Goal: Information Seeking & Learning: Check status

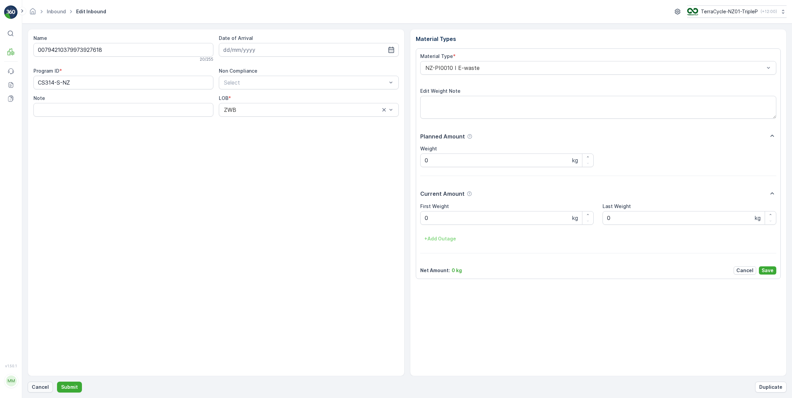
click at [34, 389] on p "Cancel" at bounding box center [40, 387] width 17 height 7
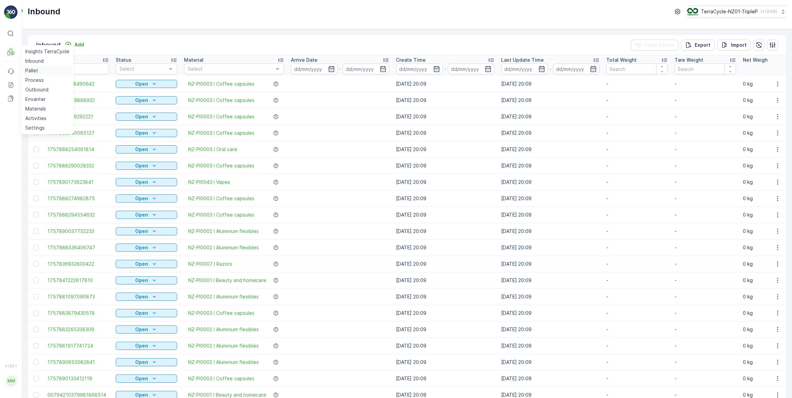
click at [30, 72] on p "Pallet" at bounding box center [31, 70] width 13 height 7
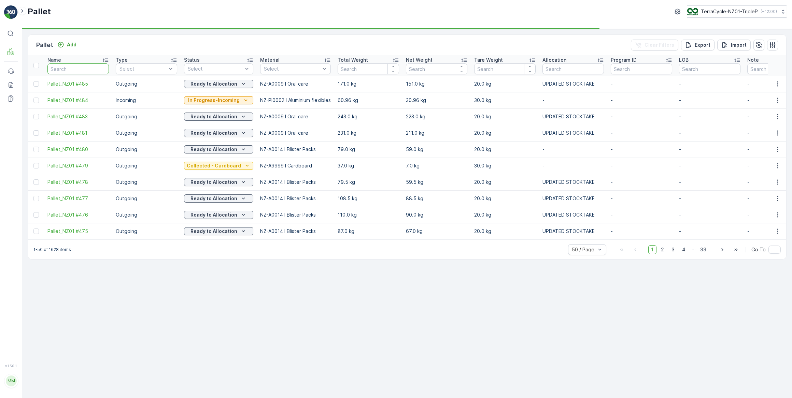
drag, startPoint x: 68, startPoint y: 68, endPoint x: 85, endPoint y: 59, distance: 18.6
click at [70, 67] on input "text" at bounding box center [77, 68] width 61 height 11
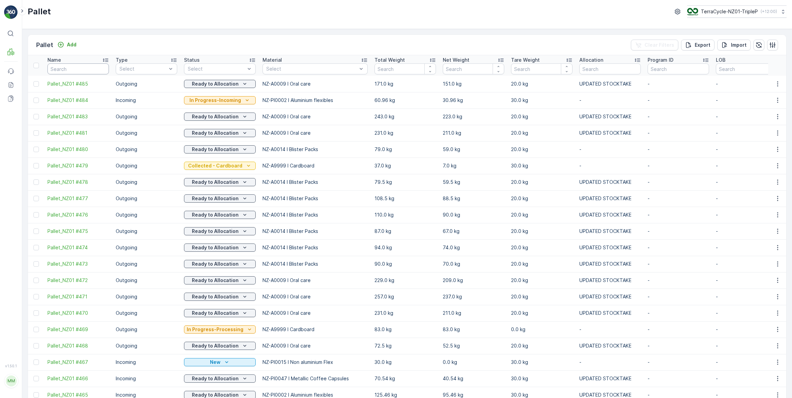
drag, startPoint x: 68, startPoint y: 70, endPoint x: 73, endPoint y: 64, distance: 7.5
click at [70, 68] on input "text" at bounding box center [77, 68] width 61 height 11
type input "20173"
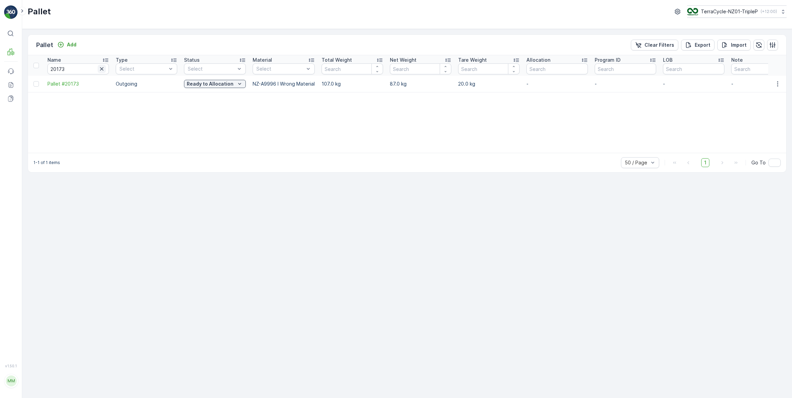
click at [101, 69] on icon "button" at bounding box center [101, 68] width 3 height 3
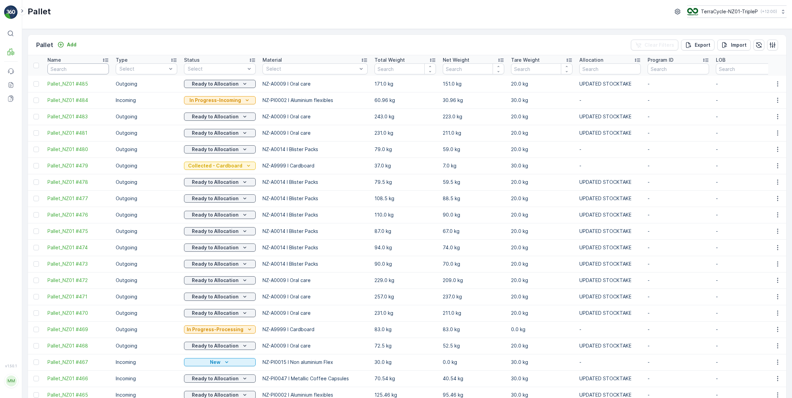
click at [60, 68] on input "text" at bounding box center [77, 68] width 61 height 11
type input "#3"
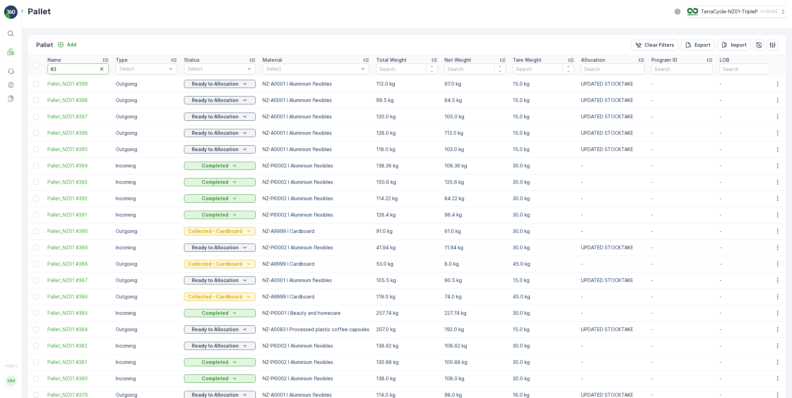
drag, startPoint x: 60, startPoint y: 68, endPoint x: 64, endPoint y: 61, distance: 7.9
click at [61, 66] on input "#3" at bounding box center [77, 68] width 61 height 11
type input "#"
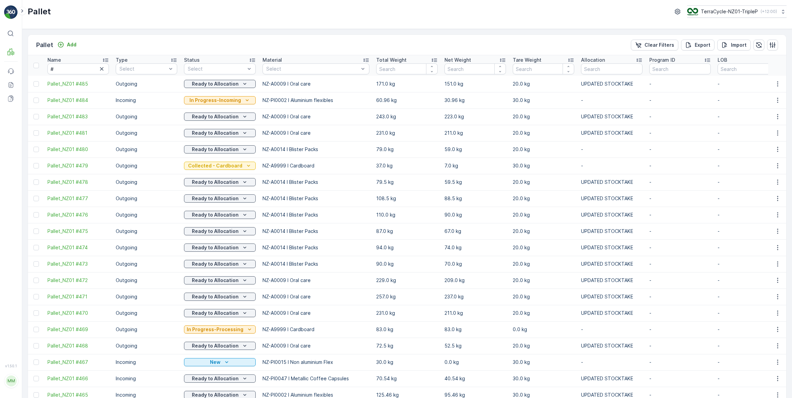
click at [101, 71] on icon "button" at bounding box center [101, 69] width 7 height 7
drag, startPoint x: 58, startPoint y: 68, endPoint x: 71, endPoint y: 68, distance: 13.0
click at [63, 68] on input "text" at bounding box center [77, 68] width 61 height 11
type input "ZWB"
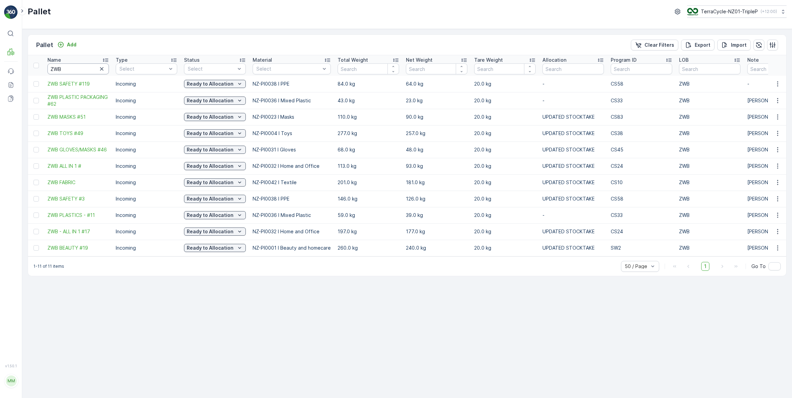
drag, startPoint x: 68, startPoint y: 69, endPoint x: 72, endPoint y: 64, distance: 5.8
click at [69, 68] on input "ZWB" at bounding box center [77, 68] width 61 height 11
type input "ZWBsa"
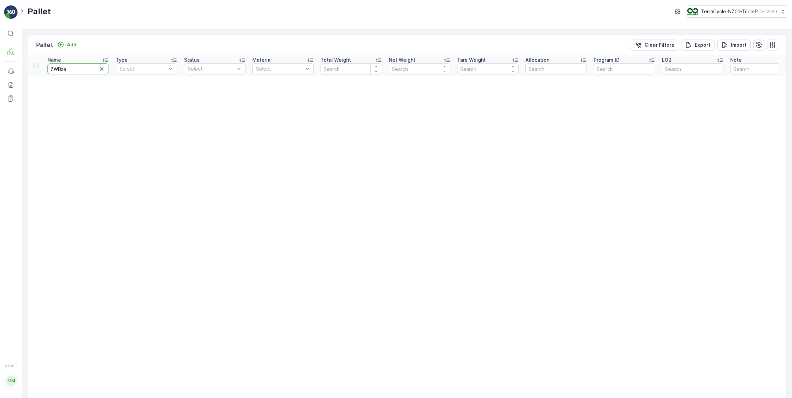
drag, startPoint x: 66, startPoint y: 68, endPoint x: 82, endPoint y: 60, distance: 17.4
click at [67, 67] on input "ZWBsa" at bounding box center [77, 68] width 61 height 11
type input "ZWB"
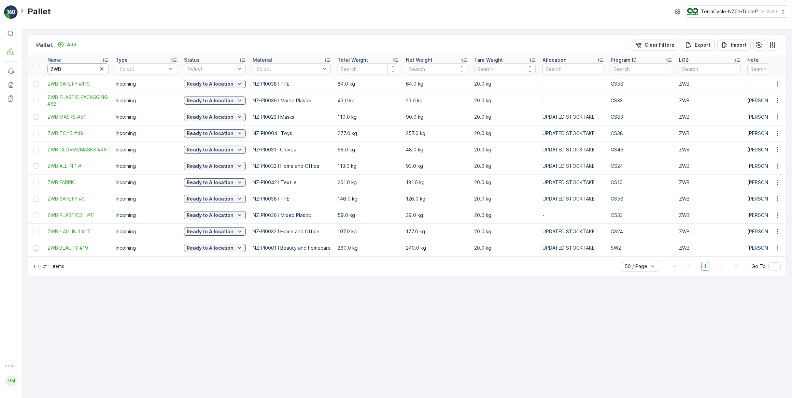
click at [65, 72] on input "ZWB" at bounding box center [77, 68] width 61 height 11
type input "ZWB"
